Goal: Information Seeking & Learning: Learn about a topic

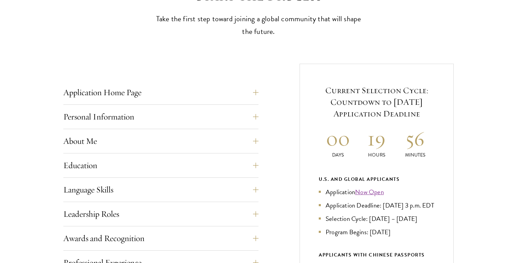
scroll to position [226, 0]
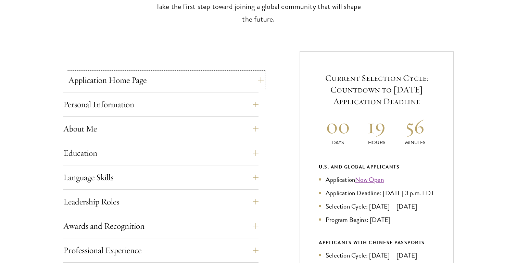
click at [232, 84] on button "Application Home Page" at bounding box center [166, 80] width 195 height 16
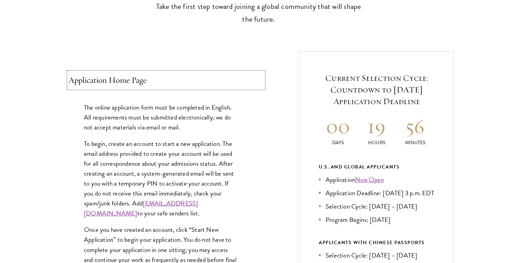
scroll to position [269, 0]
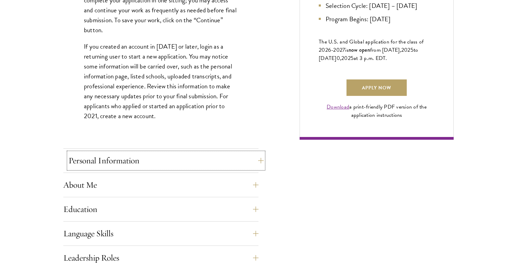
click at [175, 168] on button "Personal Information" at bounding box center [166, 160] width 195 height 16
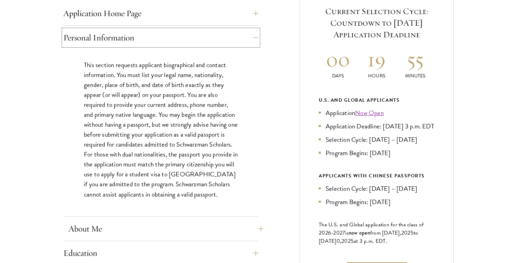
scroll to position [294, 0]
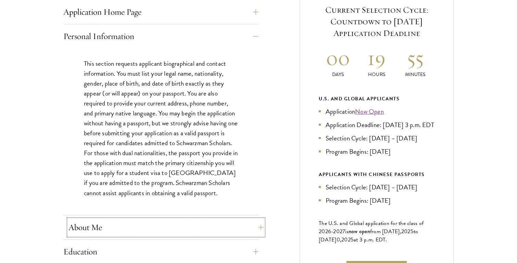
click at [148, 225] on button "About Me" at bounding box center [166, 227] width 195 height 16
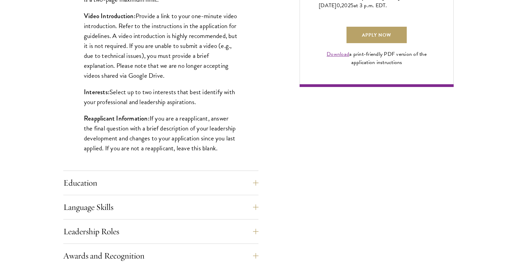
scroll to position [530, 0]
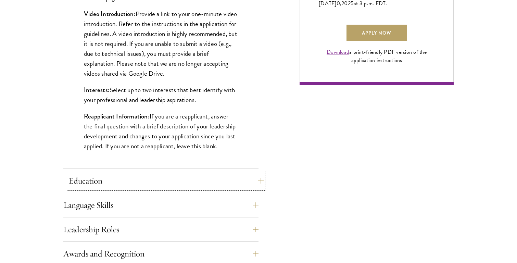
click at [144, 182] on button "Education" at bounding box center [166, 181] width 195 height 16
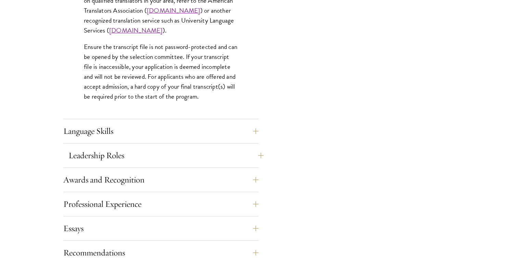
scroll to position [1088, 0]
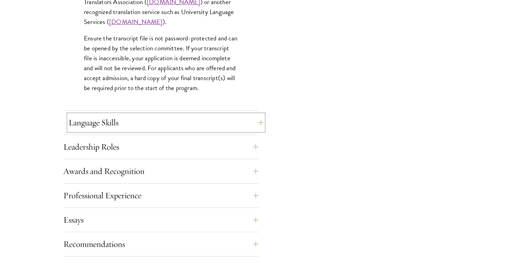
click at [128, 122] on button "Language Skills" at bounding box center [166, 122] width 195 height 16
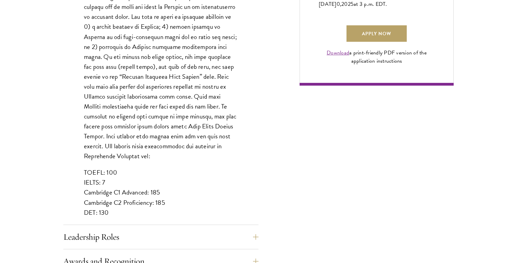
scroll to position [619, 0]
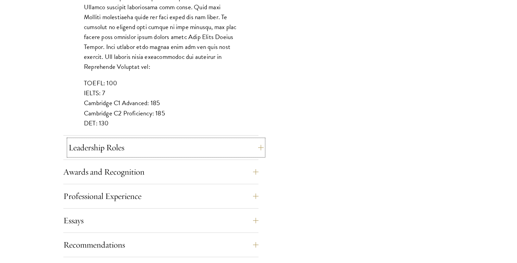
click at [120, 150] on button "Leadership Roles" at bounding box center [166, 147] width 195 height 16
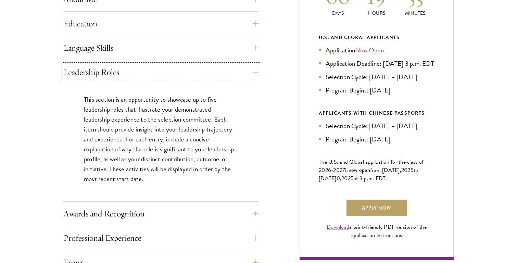
scroll to position [366, 0]
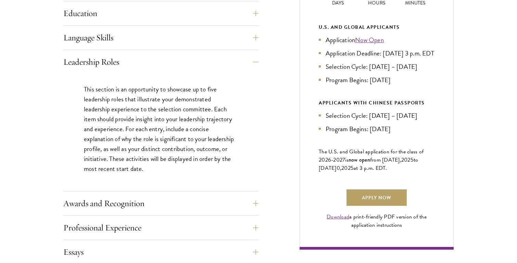
click at [115, 213] on div "Awards and Recognition This section is an opportunity to showcase up to five aw…" at bounding box center [160, 205] width 195 height 21
click at [110, 208] on button "Awards and Recognition" at bounding box center [166, 203] width 195 height 16
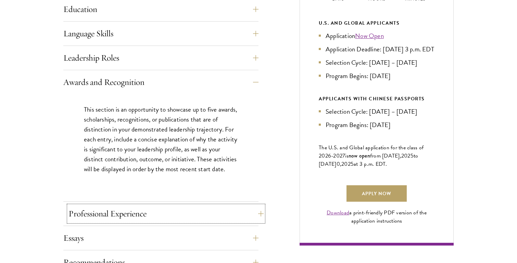
click at [101, 220] on button "Professional Experience" at bounding box center [166, 214] width 195 height 16
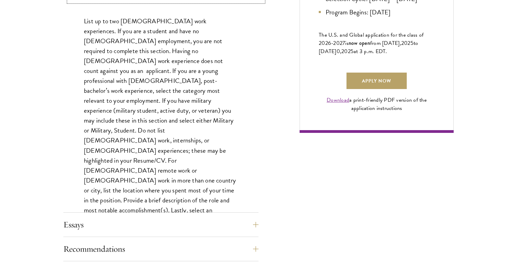
scroll to position [500, 0]
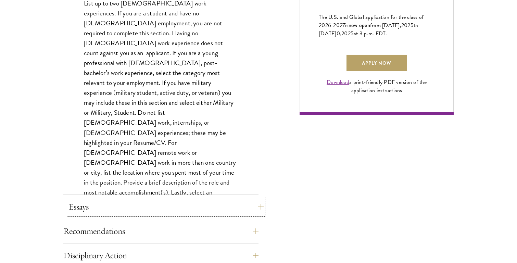
click at [101, 207] on button "Essays" at bounding box center [166, 207] width 195 height 16
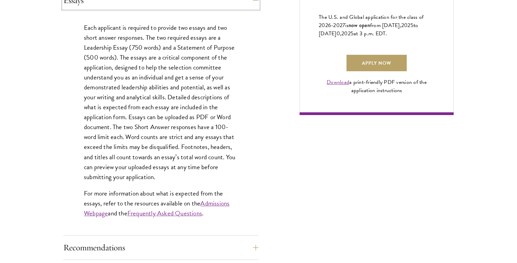
scroll to position [429, 0]
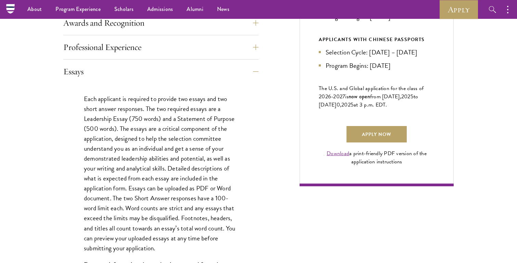
click at [108, 58] on div "Professional Experience" at bounding box center [160, 49] width 195 height 21
click at [107, 53] on button "Professional Experience" at bounding box center [166, 47] width 195 height 16
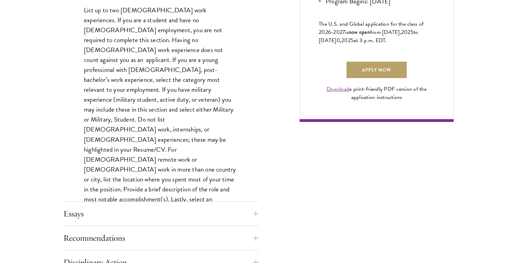
scroll to position [510, 0]
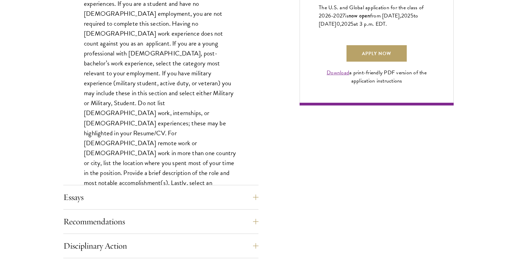
click at [98, 188] on div "Application Home Page The online application form must be completed in English.…" at bounding box center [160, 84] width 195 height 592
click at [96, 193] on button "Essays" at bounding box center [166, 197] width 195 height 16
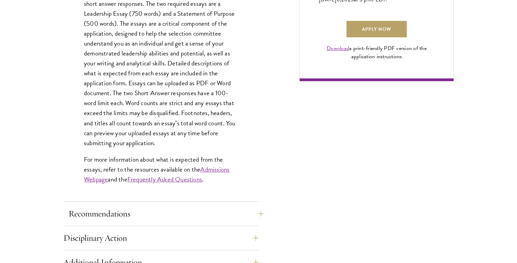
scroll to position [547, 0]
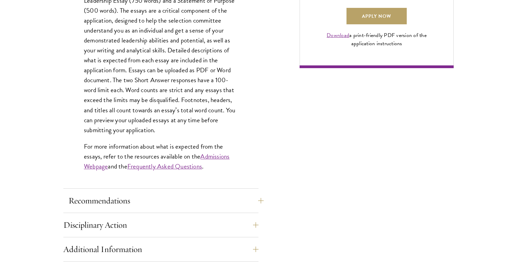
click at [120, 211] on div "Recommendations Register three recommenders by providing their names, professio…" at bounding box center [160, 203] width 195 height 21
click at [120, 203] on button "Recommendations" at bounding box center [166, 201] width 195 height 16
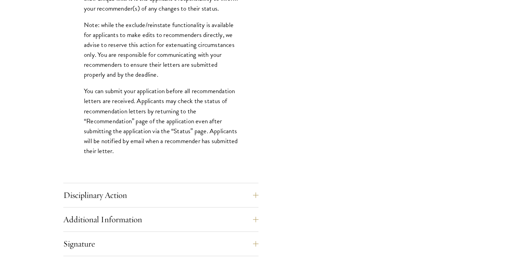
scroll to position [919, 0]
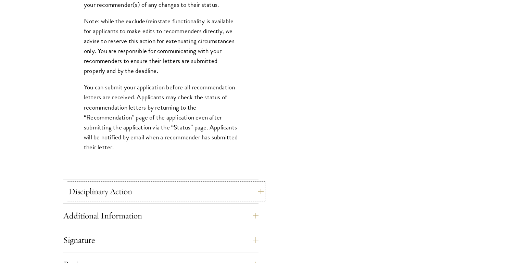
click at [146, 186] on button "Disciplinary Action" at bounding box center [166, 191] width 195 height 16
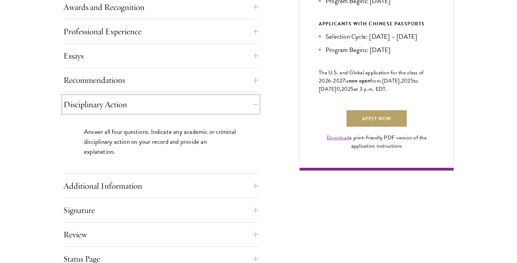
scroll to position [461, 0]
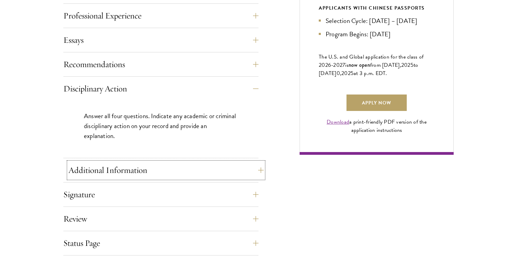
click at [132, 164] on button "Additional Information" at bounding box center [166, 170] width 195 height 16
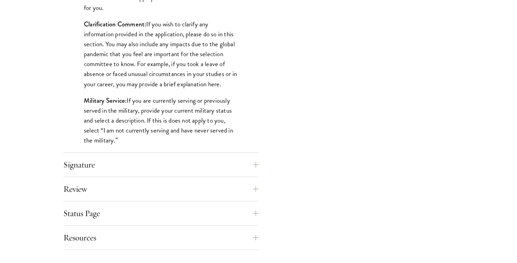
scroll to position [660, 0]
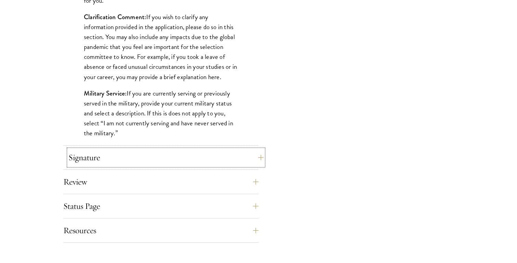
click at [141, 158] on button "Signature" at bounding box center [166, 157] width 195 height 16
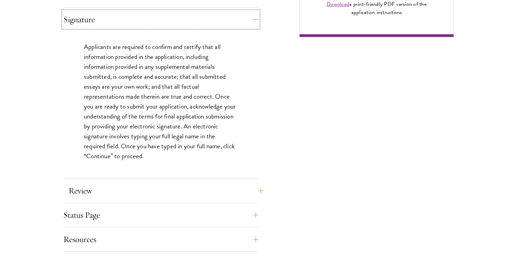
scroll to position [579, 0]
click at [132, 191] on button "Review" at bounding box center [166, 190] width 195 height 16
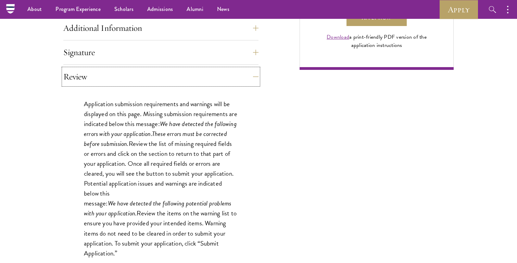
scroll to position [545, 0]
click at [93, 42] on div "Application Home Page The online application form must be completed in English.…" at bounding box center [160, 57] width 195 height 609
click at [93, 43] on div "Application Home Page The online application form must be completed in English.…" at bounding box center [160, 57] width 195 height 609
click at [93, 51] on button "Signature" at bounding box center [166, 53] width 195 height 16
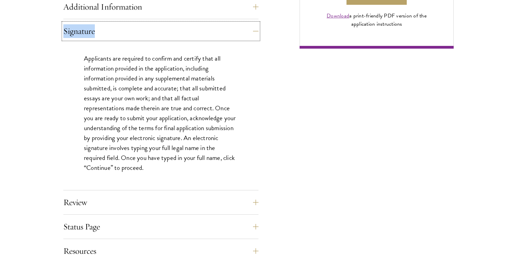
scroll to position [572, 0]
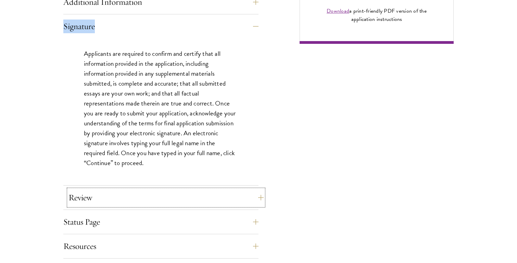
click at [91, 193] on button "Review" at bounding box center [166, 197] width 195 height 16
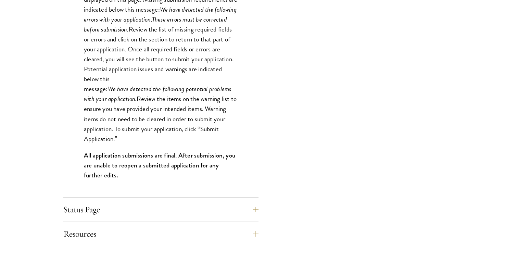
scroll to position [661, 0]
click at [95, 208] on button "Status Page" at bounding box center [166, 209] width 195 height 16
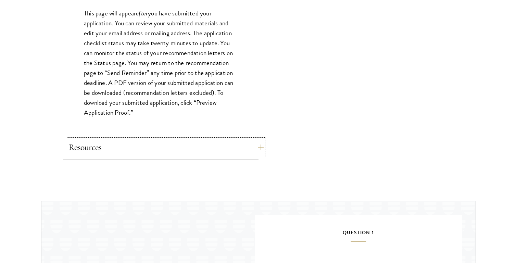
click at [112, 147] on button "Resources" at bounding box center [166, 147] width 195 height 16
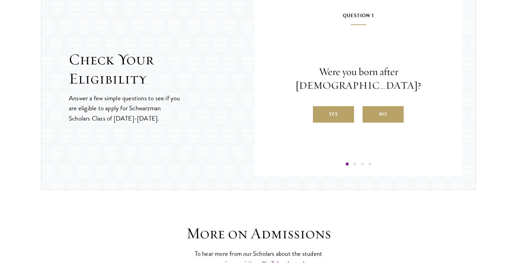
scroll to position [853, 0]
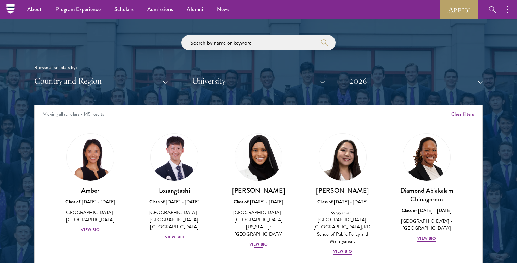
scroll to position [780, 0]
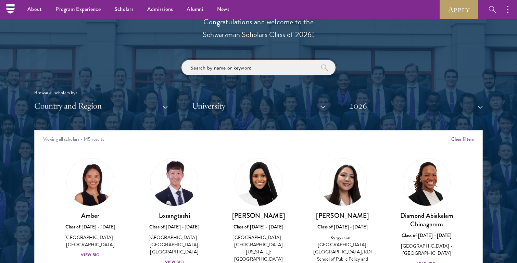
click at [257, 70] on input "search" at bounding box center [259, 67] width 154 height 15
type input "[GEOGRAPHIC_DATA]"
click button "submit" at bounding box center [0, 0] width 0 height 0
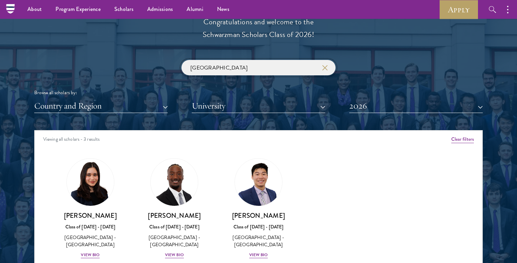
scroll to position [818, 0]
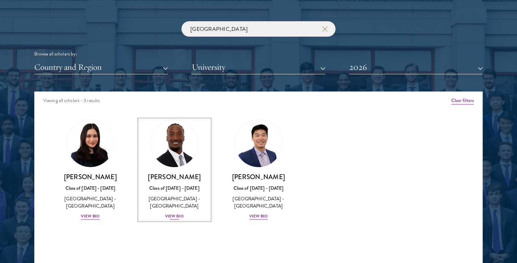
click at [172, 219] on div "View Bio" at bounding box center [174, 216] width 19 height 7
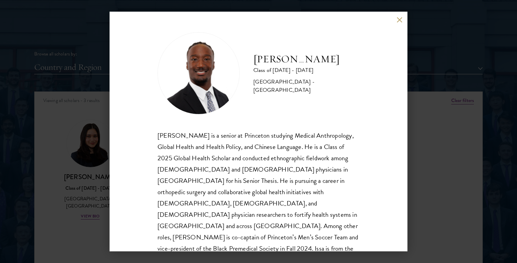
click at [96, 183] on div "[PERSON_NAME] Class of [DATE] - [DATE] [GEOGRAPHIC_DATA] - [GEOGRAPHIC_DATA] [P…" at bounding box center [258, 131] width 517 height 263
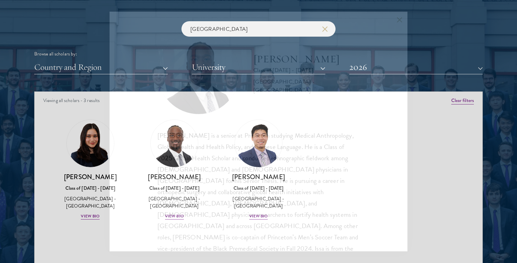
click at [93, 211] on div "[PERSON_NAME] Class of [DATE] - [DATE] [GEOGRAPHIC_DATA] - [GEOGRAPHIC_DATA] [P…" at bounding box center [258, 131] width 517 height 263
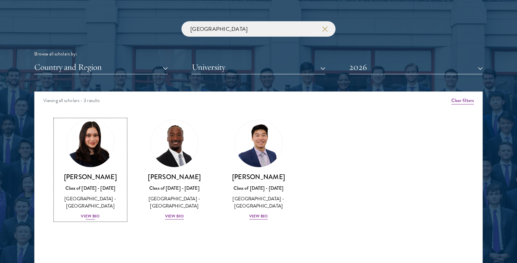
click at [94, 213] on div "[PERSON_NAME] Class of [DATE] - [DATE] [GEOGRAPHIC_DATA] - [GEOGRAPHIC_DATA] Vi…" at bounding box center [90, 197] width 71 height 48
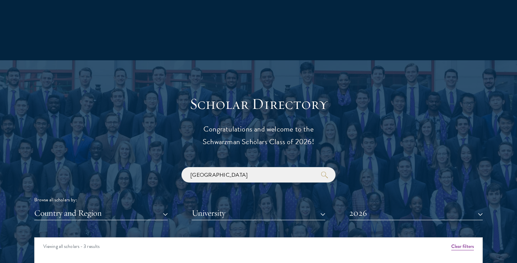
scroll to position [743, 0]
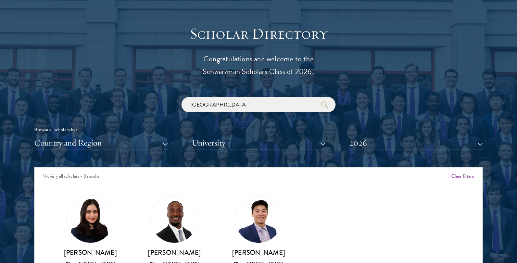
click at [211, 95] on div "Scholar Directory Congratulations and welcome to the Schwarzman Scholars Class …" at bounding box center [258, 198] width 449 height 348
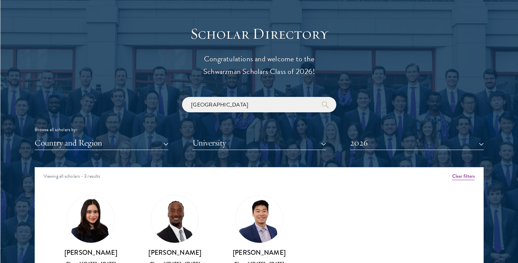
scroll to position [874, 0]
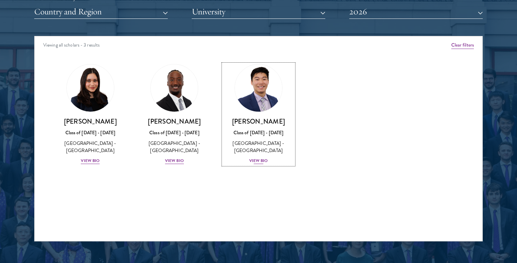
click at [253, 133] on div "Class of [DATE] - [DATE]" at bounding box center [258, 132] width 71 height 7
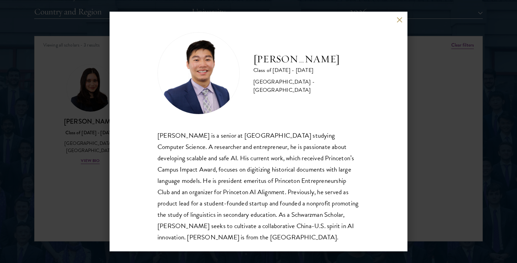
click at [400, 21] on button at bounding box center [400, 20] width 6 height 6
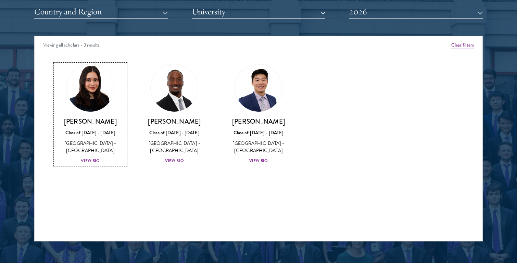
click at [87, 158] on div "View Bio" at bounding box center [90, 161] width 19 height 7
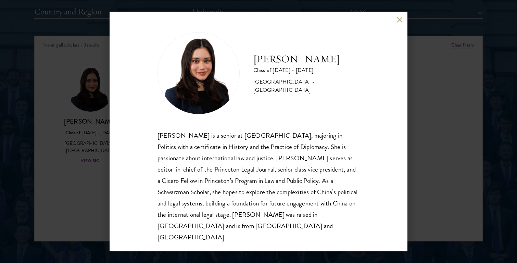
click at [396, 28] on div "[PERSON_NAME] Class of [DATE] - [DATE] [GEOGRAPHIC_DATA] - [GEOGRAPHIC_DATA] [P…" at bounding box center [259, 132] width 298 height 240
click at [399, 23] on button at bounding box center [400, 20] width 6 height 6
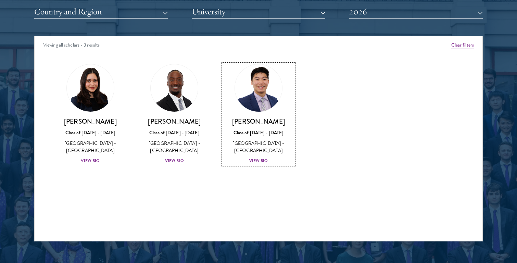
click at [258, 156] on div "[PERSON_NAME] Class of [DATE] - [DATE] [GEOGRAPHIC_DATA] - [GEOGRAPHIC_DATA] Vi…" at bounding box center [258, 141] width 71 height 48
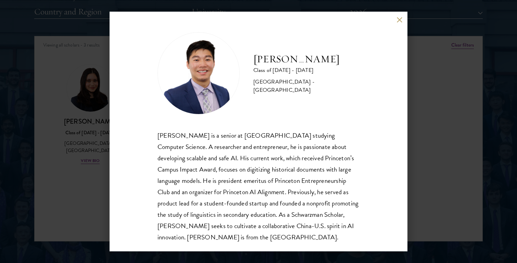
click at [399, 21] on button at bounding box center [400, 20] width 6 height 6
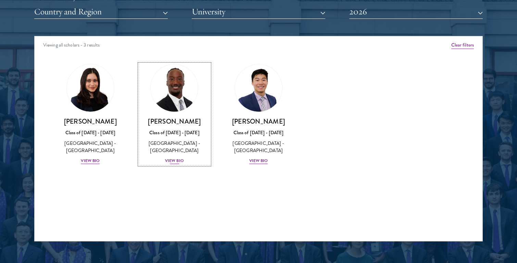
click at [160, 161] on div "[PERSON_NAME] Class of [DATE] - [DATE] [GEOGRAPHIC_DATA] - [GEOGRAPHIC_DATA] Vi…" at bounding box center [174, 141] width 71 height 48
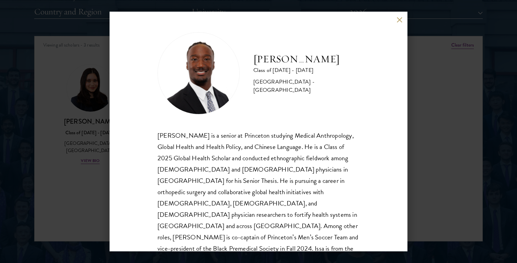
click at [396, 22] on div "[PERSON_NAME] Class of [DATE] - [DATE] [GEOGRAPHIC_DATA] - [GEOGRAPHIC_DATA] [P…" at bounding box center [259, 132] width 298 height 240
click at [402, 17] on button at bounding box center [400, 20] width 6 height 6
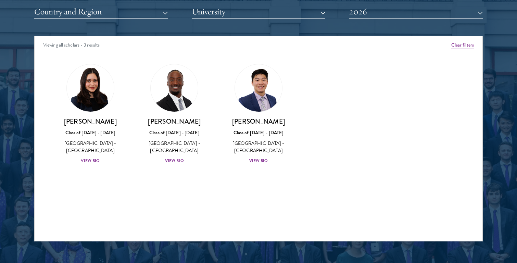
click at [95, 166] on div "[PERSON_NAME] Class of [DATE] - [DATE] [GEOGRAPHIC_DATA] - [GEOGRAPHIC_DATA] Vi…" at bounding box center [90, 114] width 84 height 114
click at [94, 163] on div "View Bio" at bounding box center [90, 161] width 19 height 7
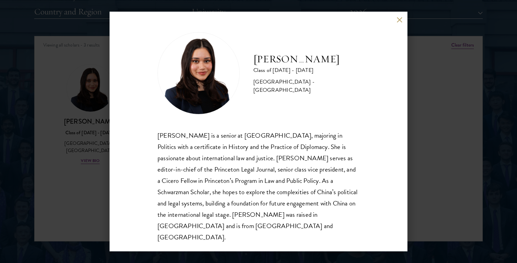
click at [400, 30] on div "[PERSON_NAME] Class of [DATE] - [DATE] [GEOGRAPHIC_DATA] - [GEOGRAPHIC_DATA] [P…" at bounding box center [259, 132] width 298 height 240
click at [398, 23] on button at bounding box center [400, 20] width 6 height 6
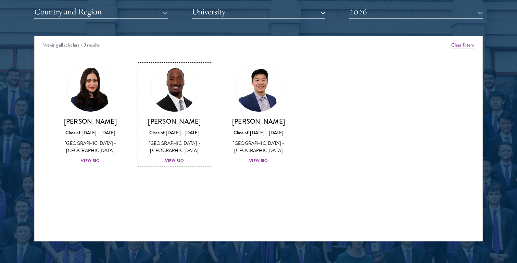
click at [193, 155] on div "[PERSON_NAME] Class of [DATE] - [DATE] [GEOGRAPHIC_DATA] - [GEOGRAPHIC_DATA] Vi…" at bounding box center [174, 141] width 71 height 48
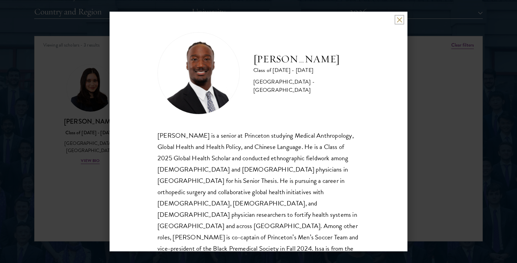
click at [397, 20] on button at bounding box center [400, 20] width 6 height 6
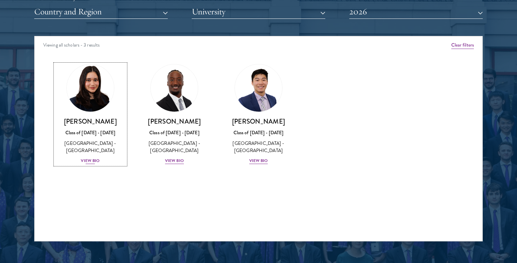
click at [101, 151] on div "[GEOGRAPHIC_DATA] - [GEOGRAPHIC_DATA]" at bounding box center [90, 147] width 71 height 14
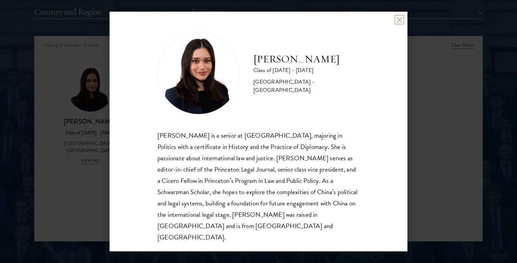
click at [402, 23] on button at bounding box center [400, 20] width 6 height 6
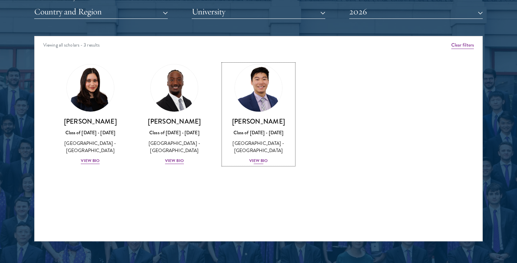
click at [254, 152] on div "[GEOGRAPHIC_DATA] - [GEOGRAPHIC_DATA]" at bounding box center [258, 147] width 71 height 14
